Goal: Task Accomplishment & Management: Complete application form

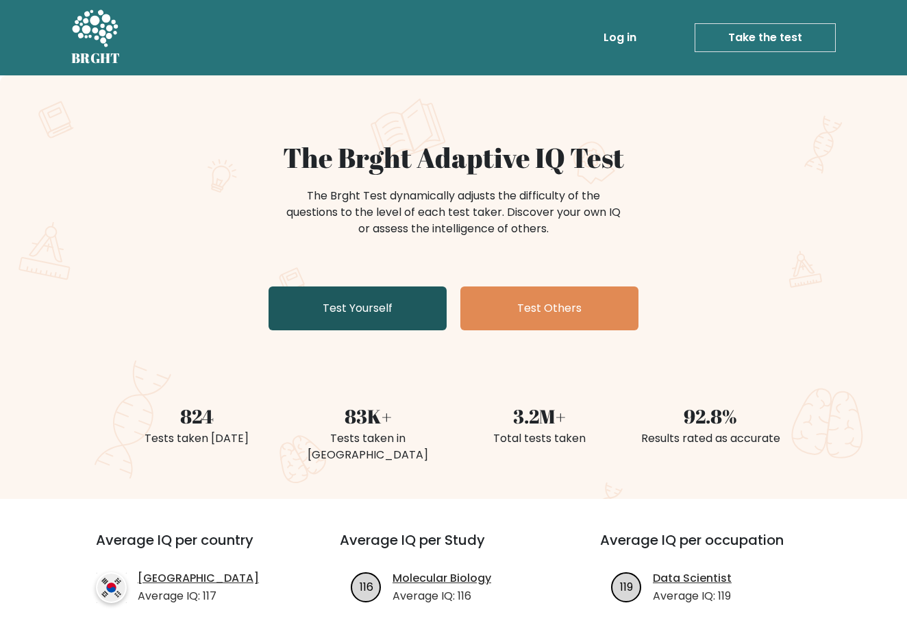
click at [329, 306] on link "Test Yourself" at bounding box center [358, 308] width 178 height 44
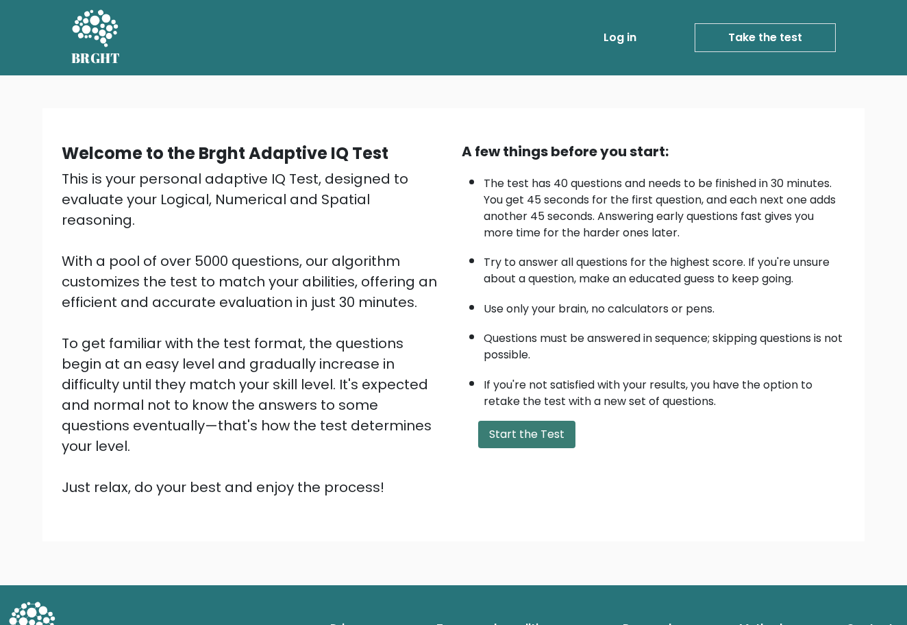
scroll to position [1, 0]
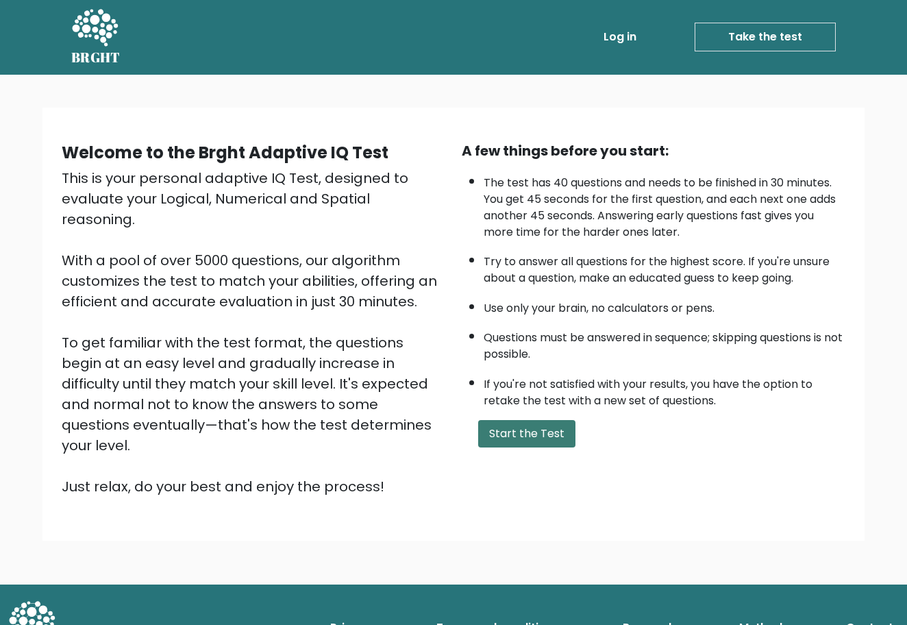
click at [549, 420] on button "Start the Test" at bounding box center [526, 433] width 97 height 27
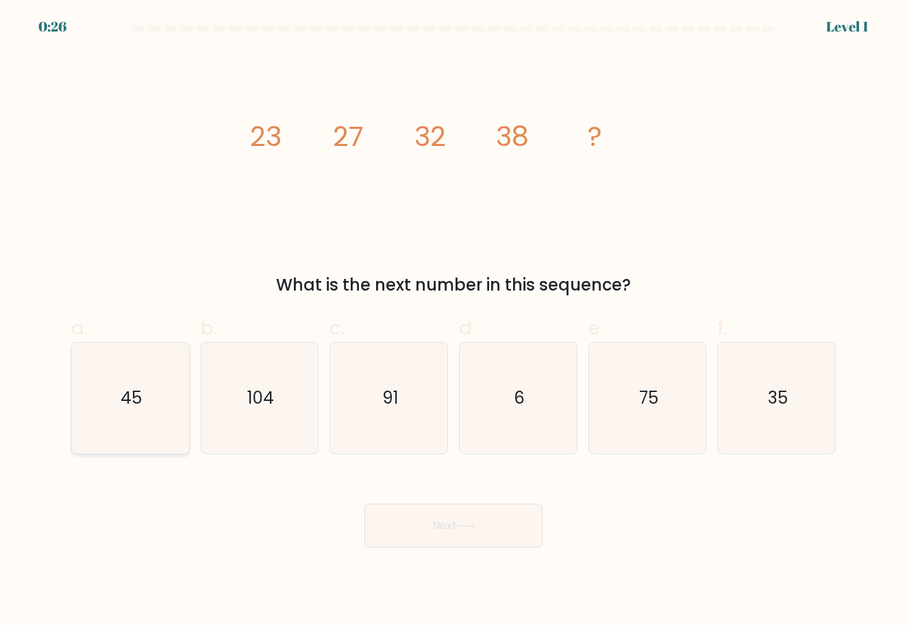
click at [183, 386] on icon "45" at bounding box center [130, 398] width 111 height 111
click at [454, 321] on input "a. 45" at bounding box center [454, 316] width 1 height 9
radio input "true"
click at [418, 527] on button "Next" at bounding box center [453, 526] width 178 height 44
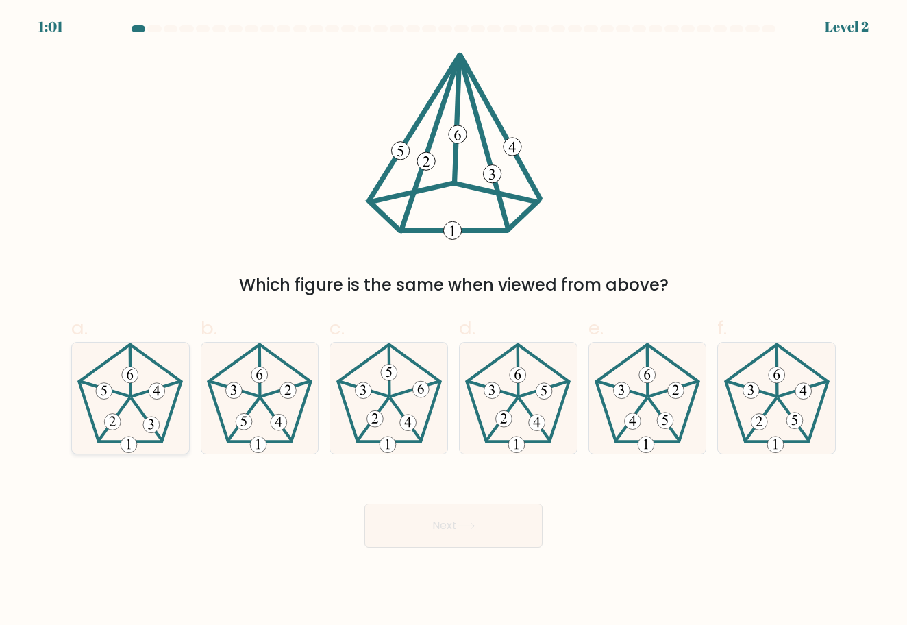
click at [103, 392] on 395 at bounding box center [104, 391] width 16 height 16
click at [454, 321] on input "a." at bounding box center [454, 316] width 1 height 9
radio input "true"
click at [460, 525] on icon at bounding box center [466, 526] width 18 height 8
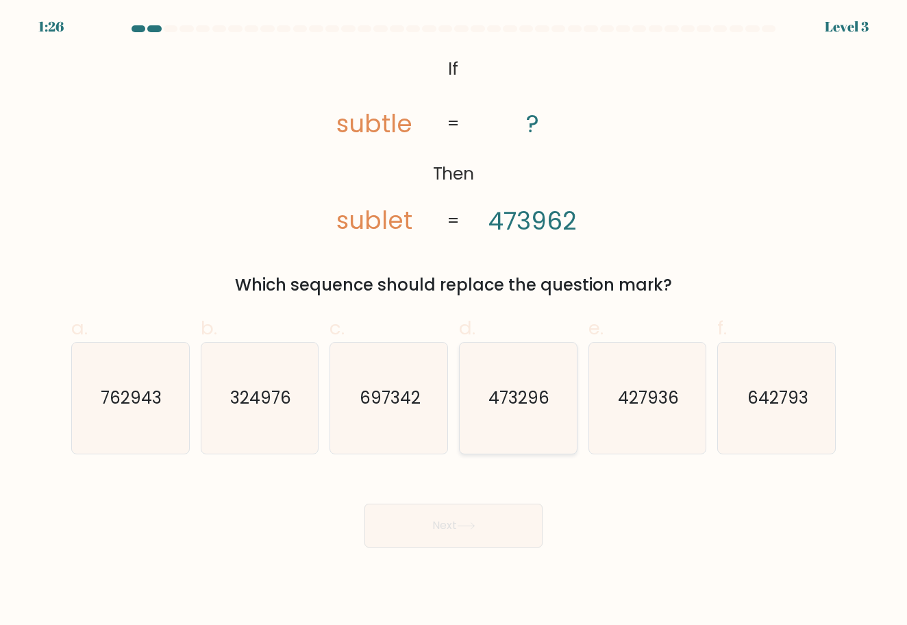
click at [480, 445] on icon "473296" at bounding box center [517, 398] width 111 height 111
click at [454, 321] on input "d. 473296" at bounding box center [454, 316] width 1 height 9
radio input "true"
click at [414, 532] on button "Next" at bounding box center [453, 526] width 178 height 44
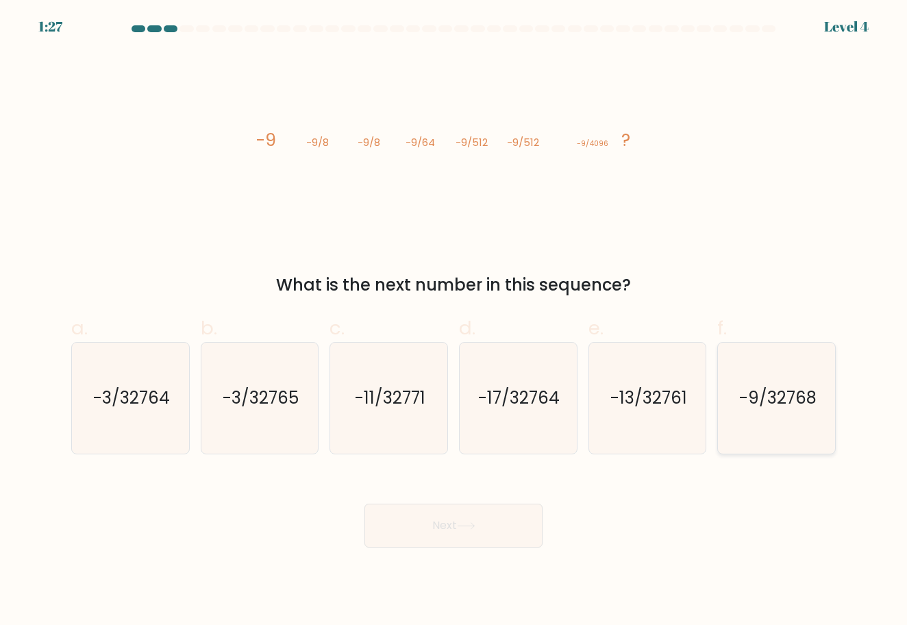
click at [770, 388] on text "-9/32768" at bounding box center [777, 397] width 77 height 23
click at [454, 321] on input "f. -9/32768" at bounding box center [454, 316] width 1 height 9
radio input "true"
click at [468, 534] on button "Next" at bounding box center [453, 526] width 178 height 44
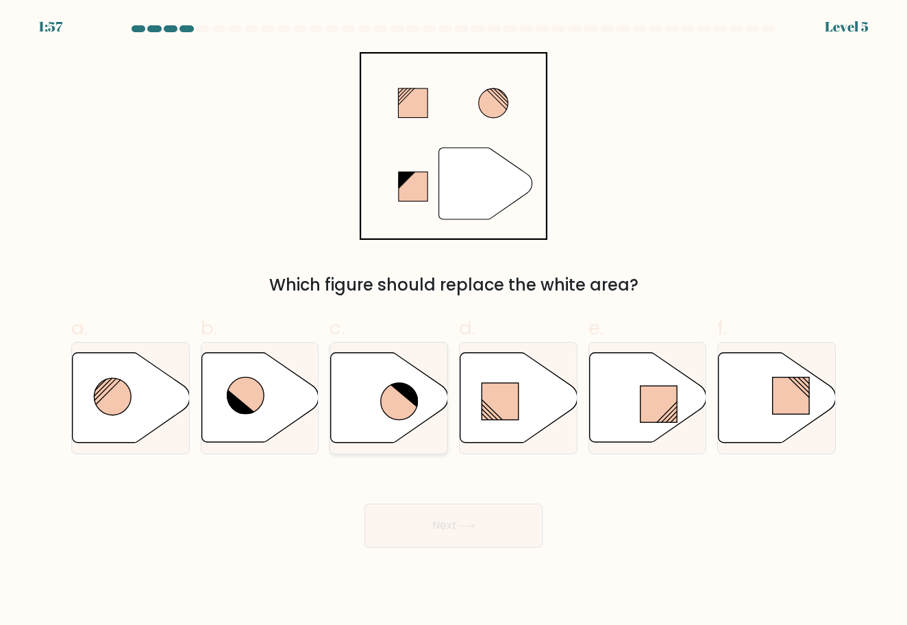
click at [406, 404] on icon at bounding box center [399, 401] width 37 height 37
click at [454, 321] on input "c." at bounding box center [454, 316] width 1 height 9
radio input "true"
click at [487, 530] on button "Next" at bounding box center [453, 526] width 178 height 44
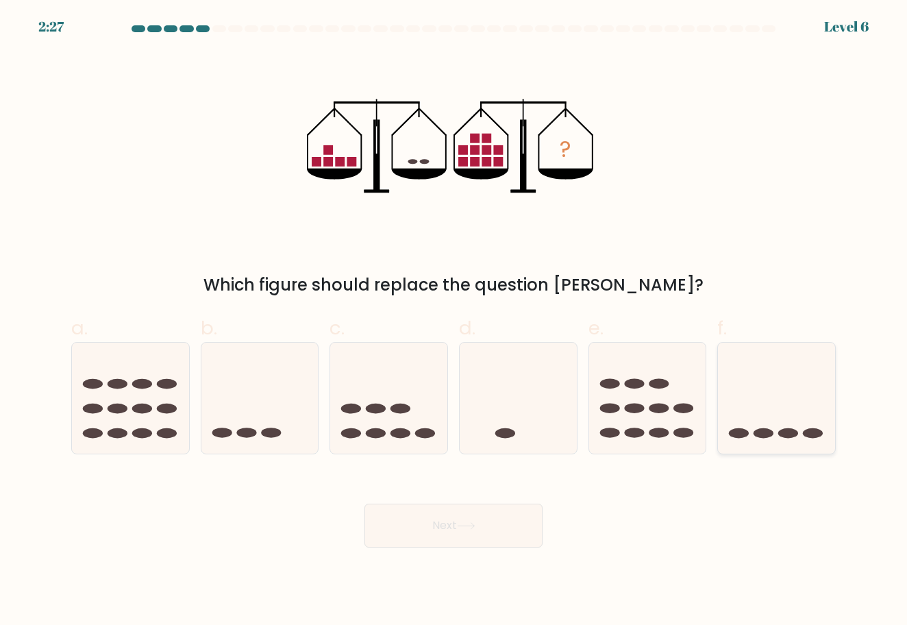
click at [763, 398] on icon at bounding box center [776, 397] width 117 height 97
click at [454, 321] on input "f." at bounding box center [454, 316] width 1 height 9
radio input "true"
click at [508, 526] on button "Next" at bounding box center [453, 526] width 178 height 44
